Goal: Information Seeking & Learning: Learn about a topic

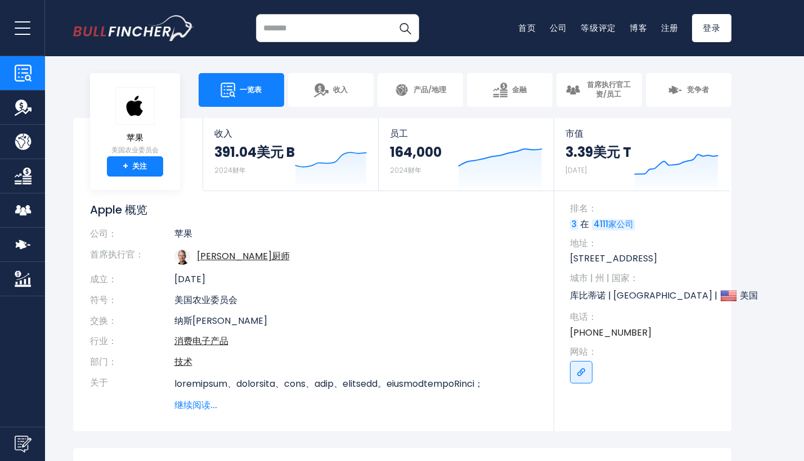
click at [286, 33] on input "search" at bounding box center [337, 28] width 163 height 28
type input "***"
click at [405, 28] on button "搜索" at bounding box center [405, 28] width 28 height 28
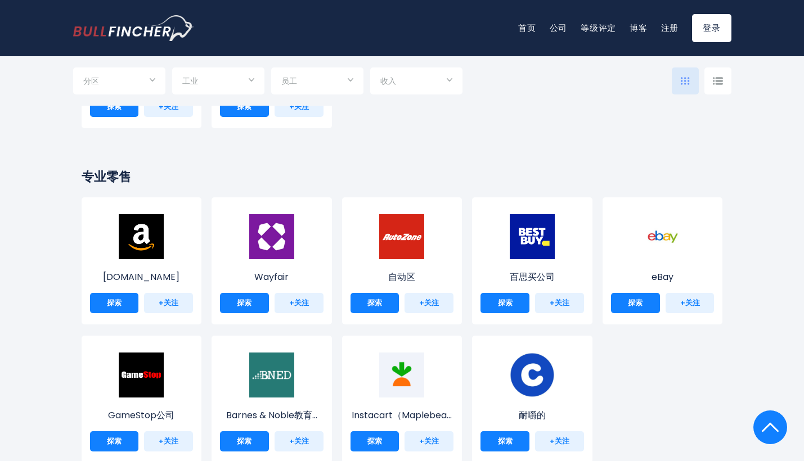
scroll to position [361, 0]
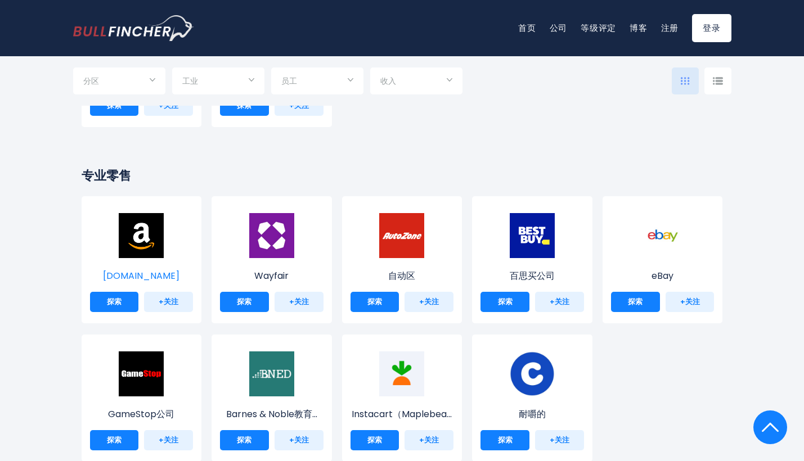
click at [144, 237] on img at bounding box center [141, 235] width 45 height 45
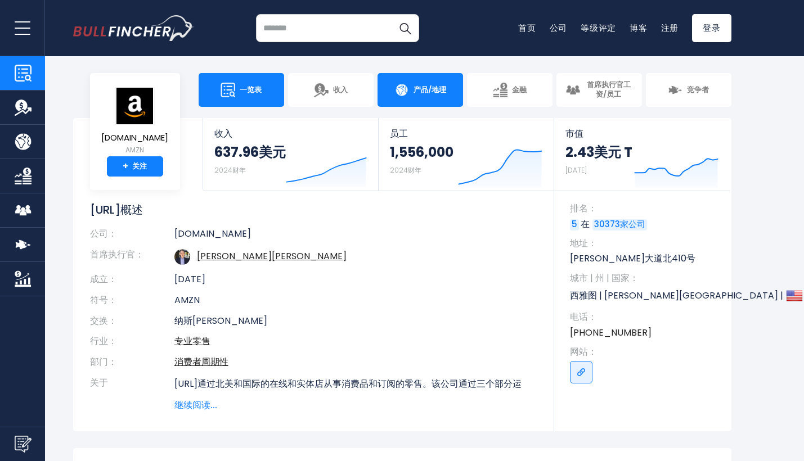
click at [437, 96] on link "产品/地理" at bounding box center [421, 90] width 86 height 34
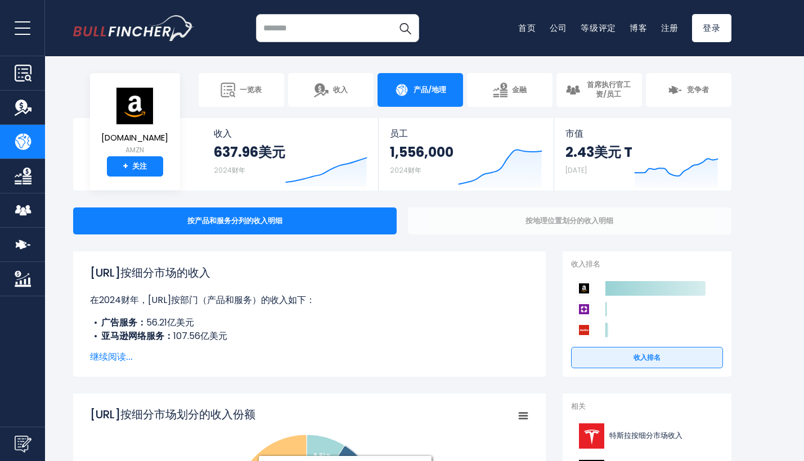
click at [510, 223] on div "按地理位置划分的收入明细" at bounding box center [570, 221] width 324 height 27
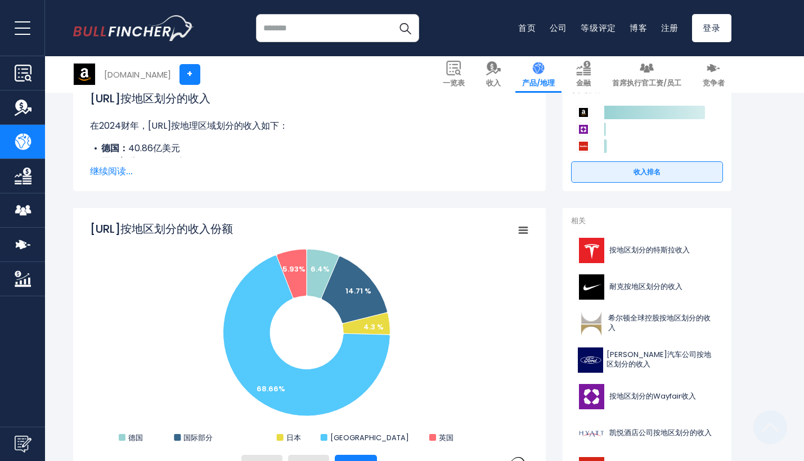
scroll to position [227, 0]
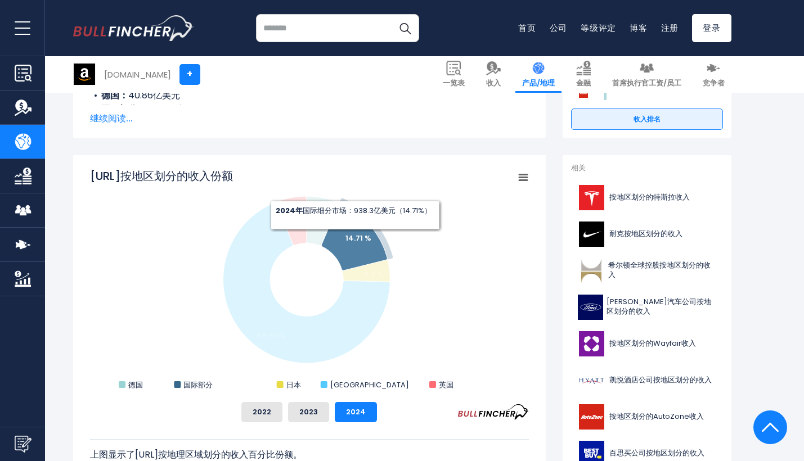
click at [355, 239] on text "14.71 %" at bounding box center [359, 238] width 26 height 11
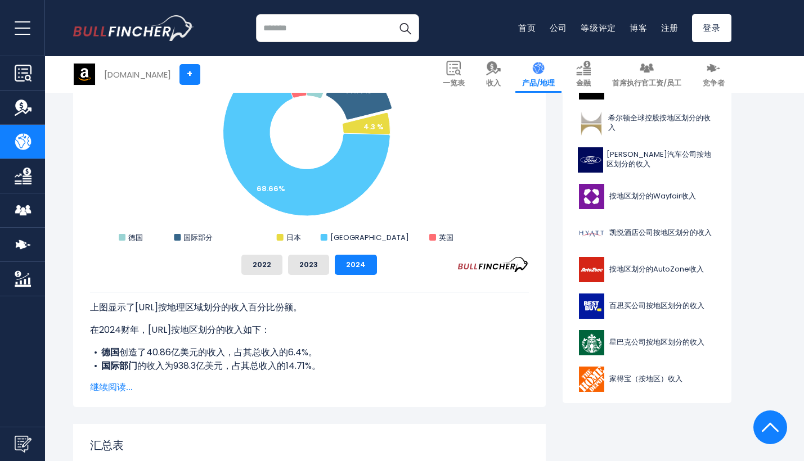
scroll to position [372, 0]
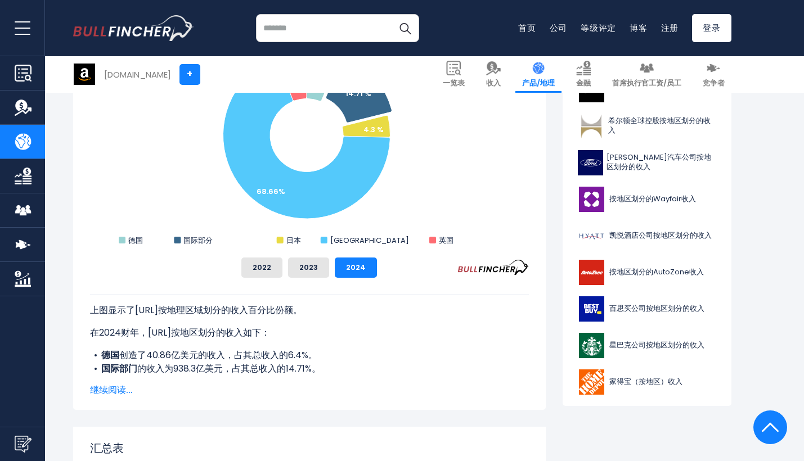
click at [114, 388] on span "继续阅读..." at bounding box center [309, 391] width 439 height 14
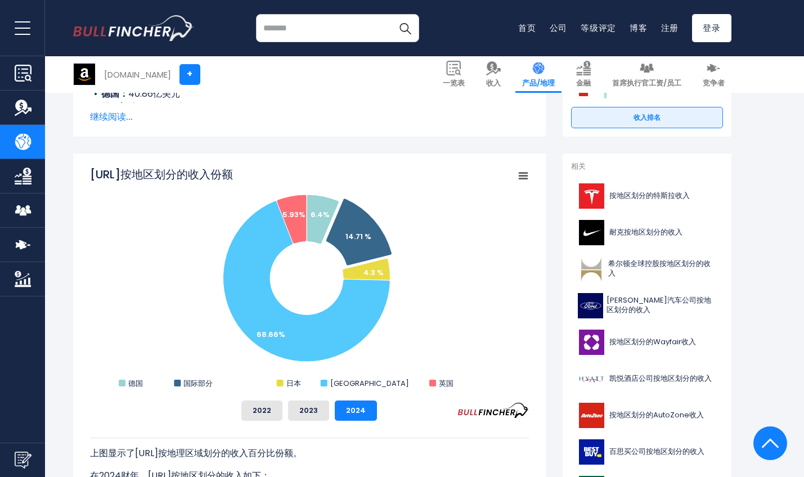
scroll to position [78, 0]
